Goal: Task Accomplishment & Management: Use online tool/utility

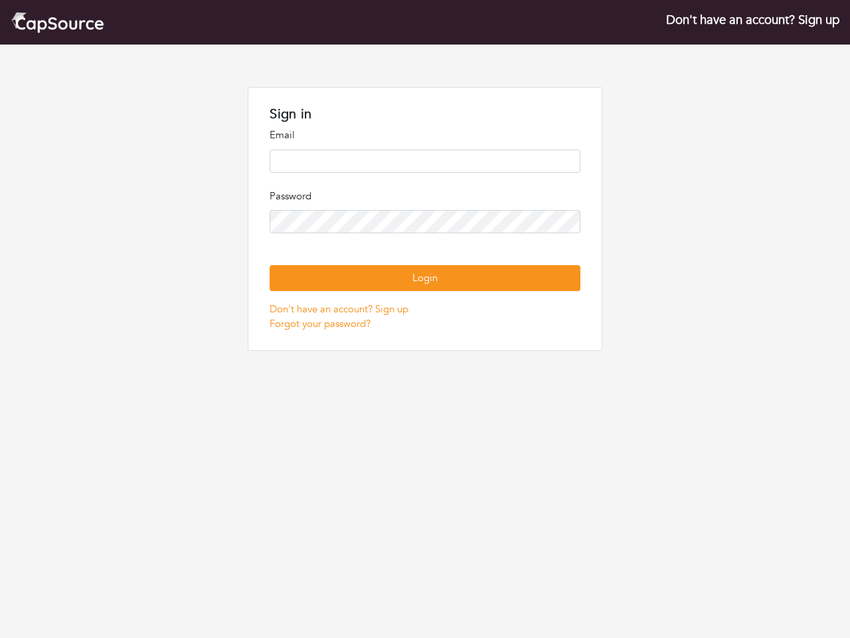
click at [425, 197] on p "Password" at bounding box center [425, 196] width 310 height 15
click at [425, 278] on button "Login" at bounding box center [425, 278] width 310 height 26
